Goal: Find contact information: Find contact information

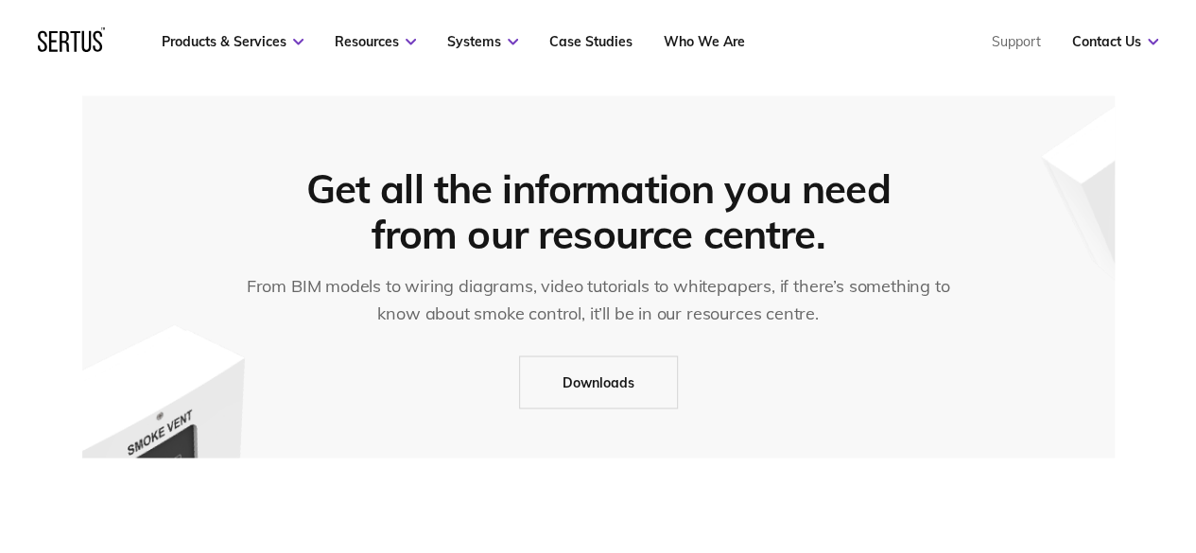
scroll to position [1481, 0]
click at [614, 367] on link "Downloads" at bounding box center [598, 380] width 159 height 53
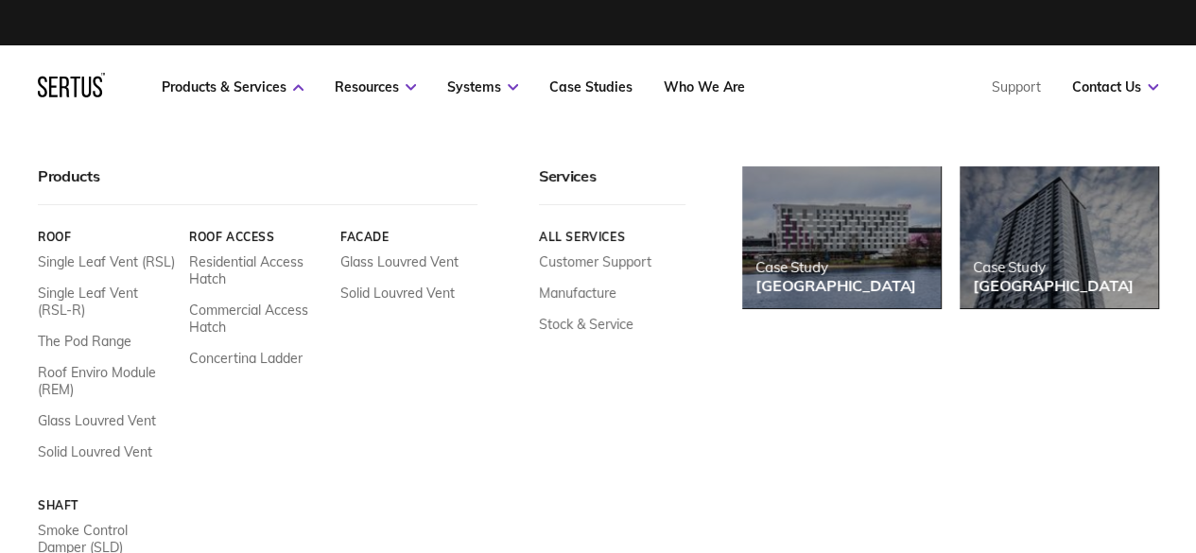
click at [79, 92] on icon at bounding box center [71, 85] width 67 height 25
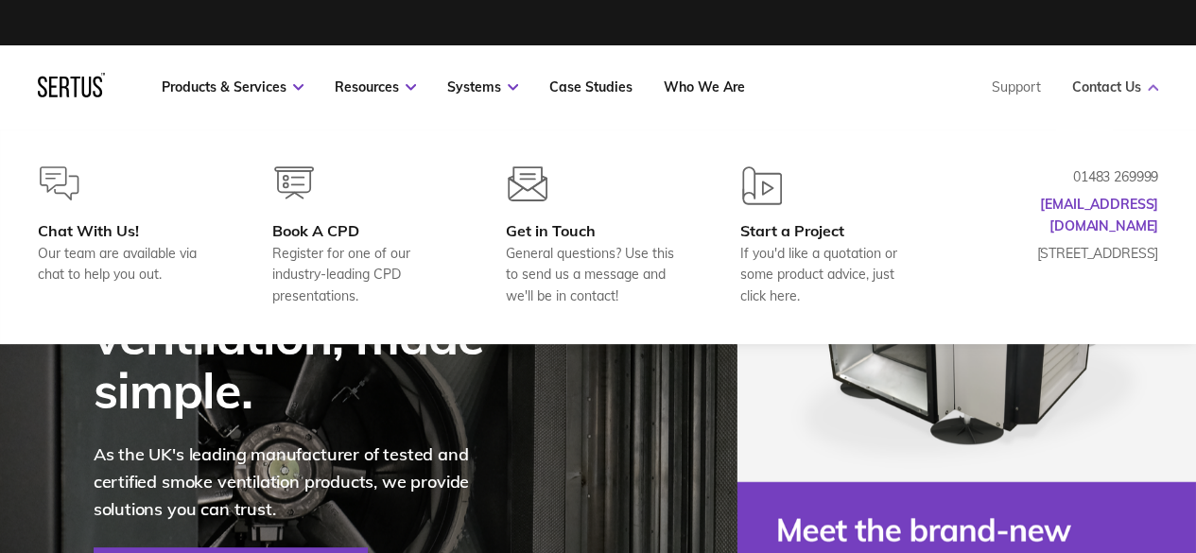
click at [1119, 84] on link "Contact Us" at bounding box center [1115, 86] width 86 height 17
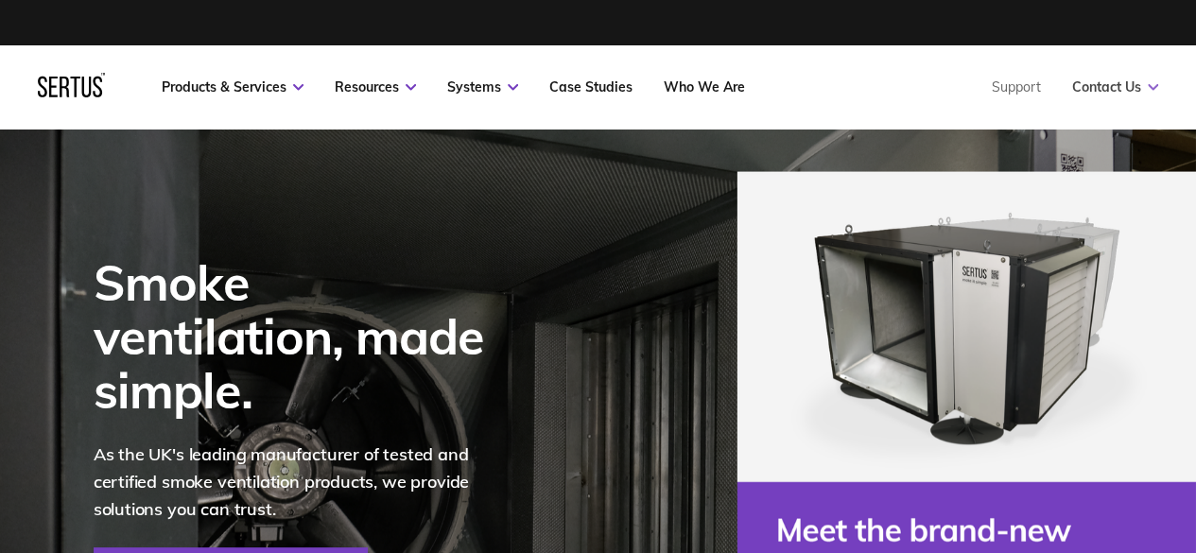
click at [1119, 84] on link "Contact Us" at bounding box center [1115, 86] width 86 height 17
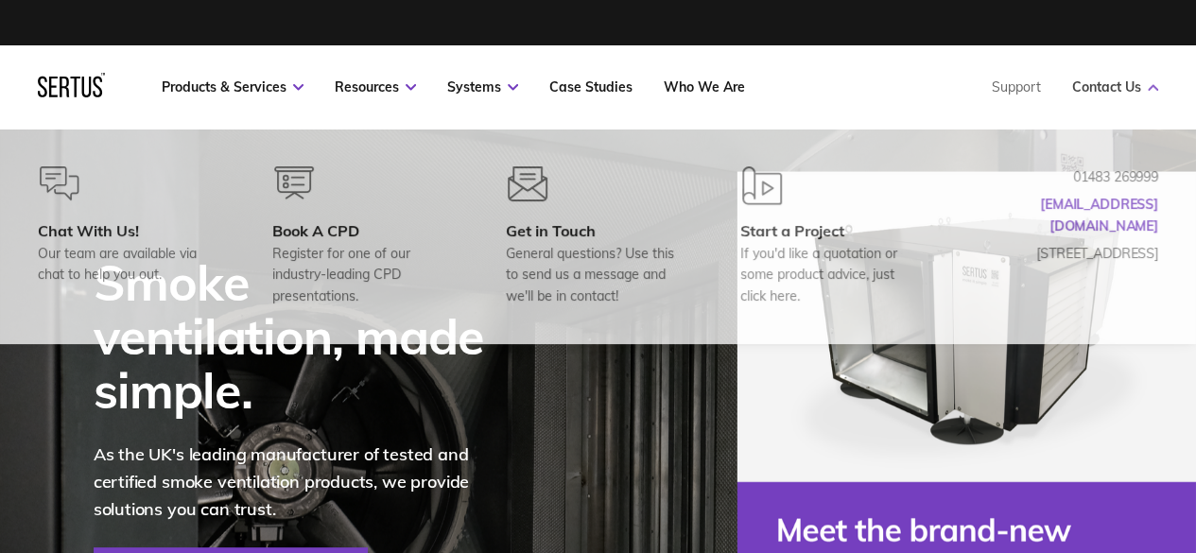
click at [1119, 84] on link "Contact Us" at bounding box center [1115, 86] width 86 height 17
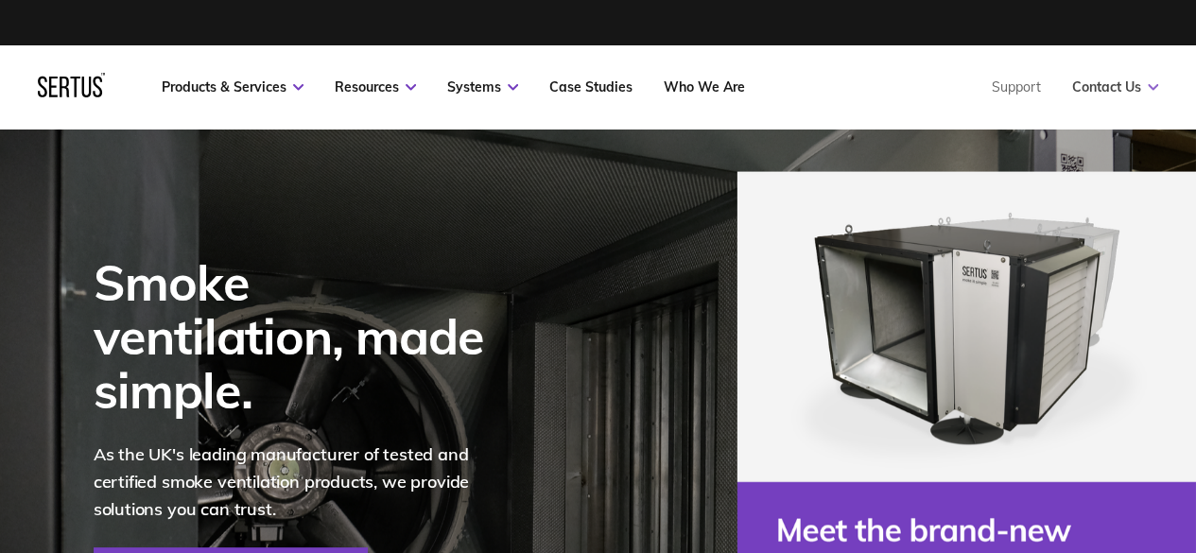
click at [1119, 84] on link "Contact Us" at bounding box center [1115, 86] width 86 height 17
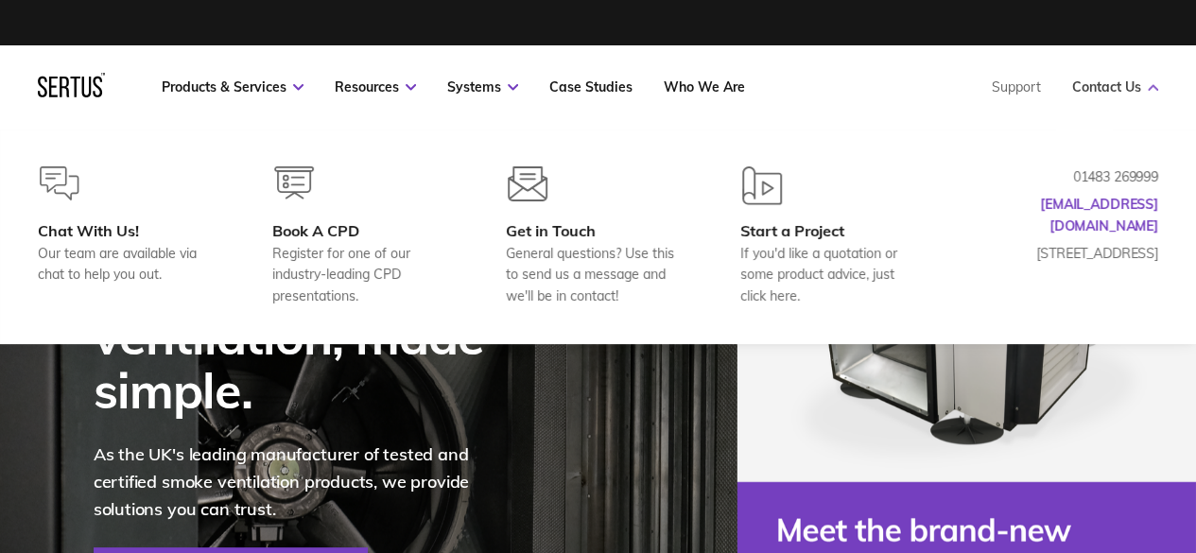
click at [1119, 84] on link "Contact Us" at bounding box center [1115, 86] width 86 height 17
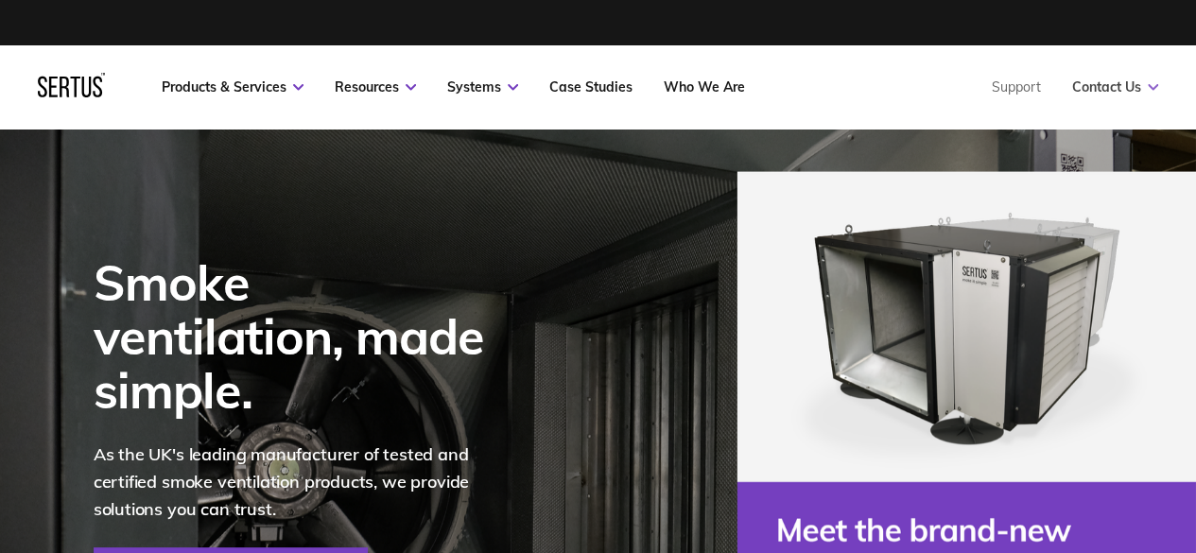
click at [1119, 84] on link "Contact Us" at bounding box center [1115, 86] width 86 height 17
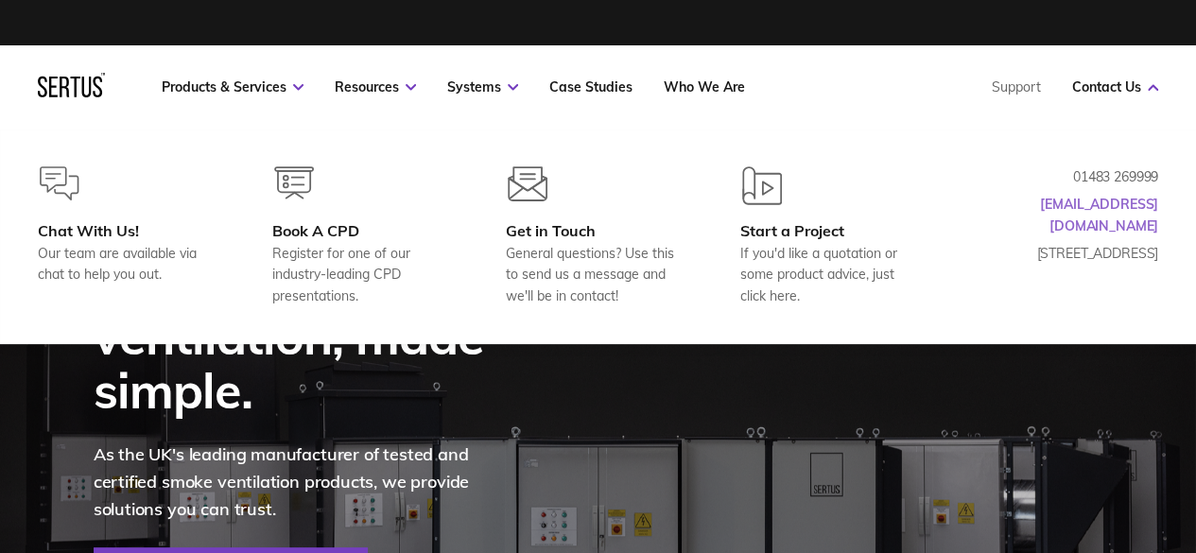
click at [1134, 203] on link "[EMAIL_ADDRESS][DOMAIN_NAME]" at bounding box center [1099, 215] width 118 height 38
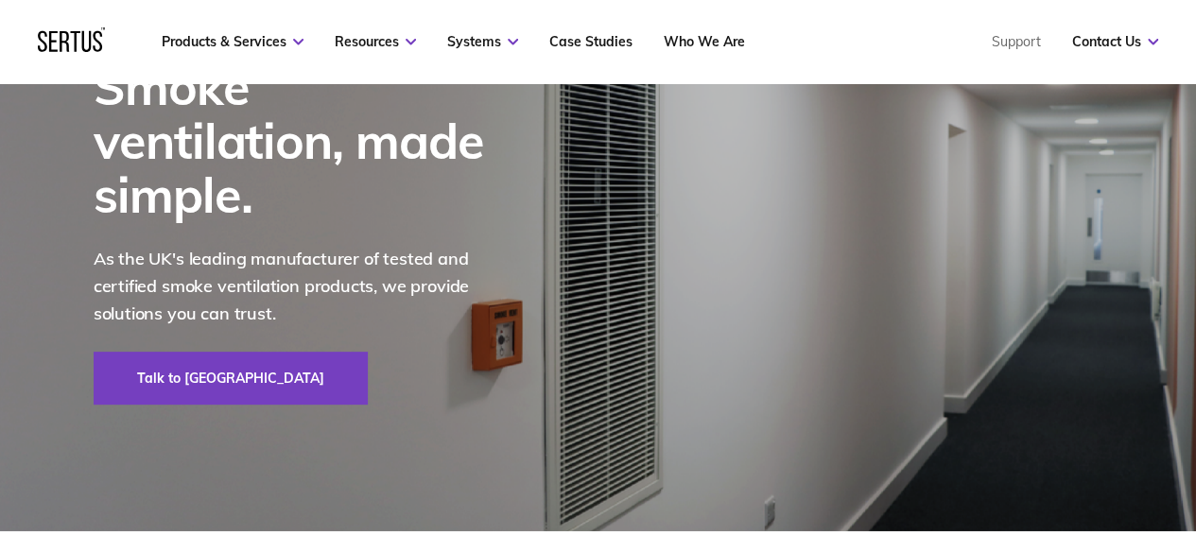
scroll to position [199, 0]
